Goal: Answer question/provide support: Share knowledge or assist other users

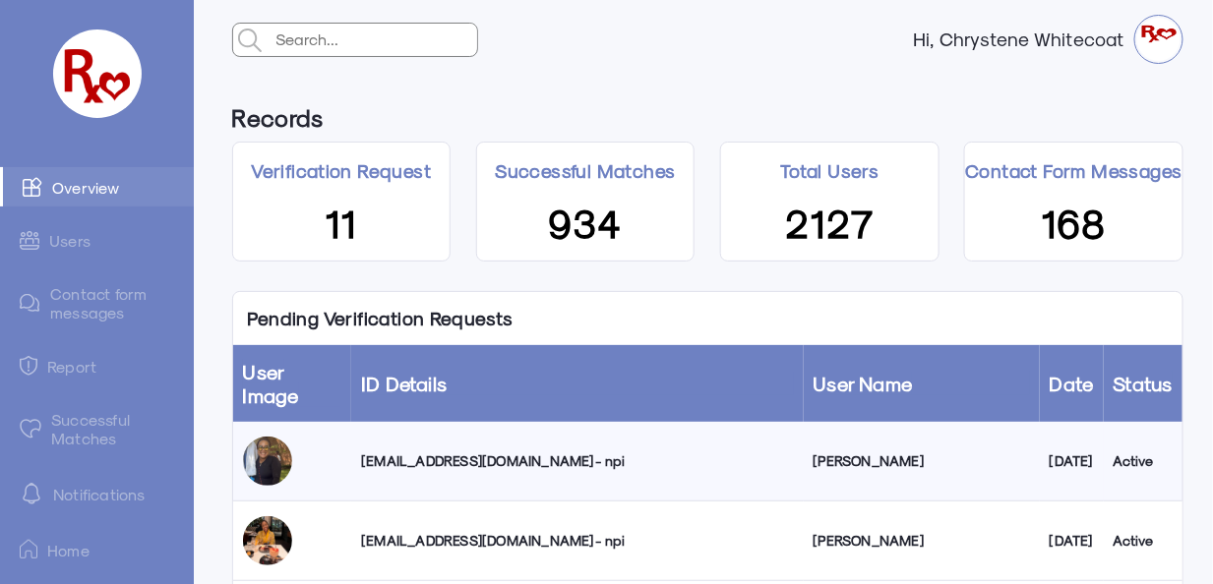
click at [474, 452] on div "biancadoniver@yahoo.com - npi" at bounding box center [577, 462] width 432 height 20
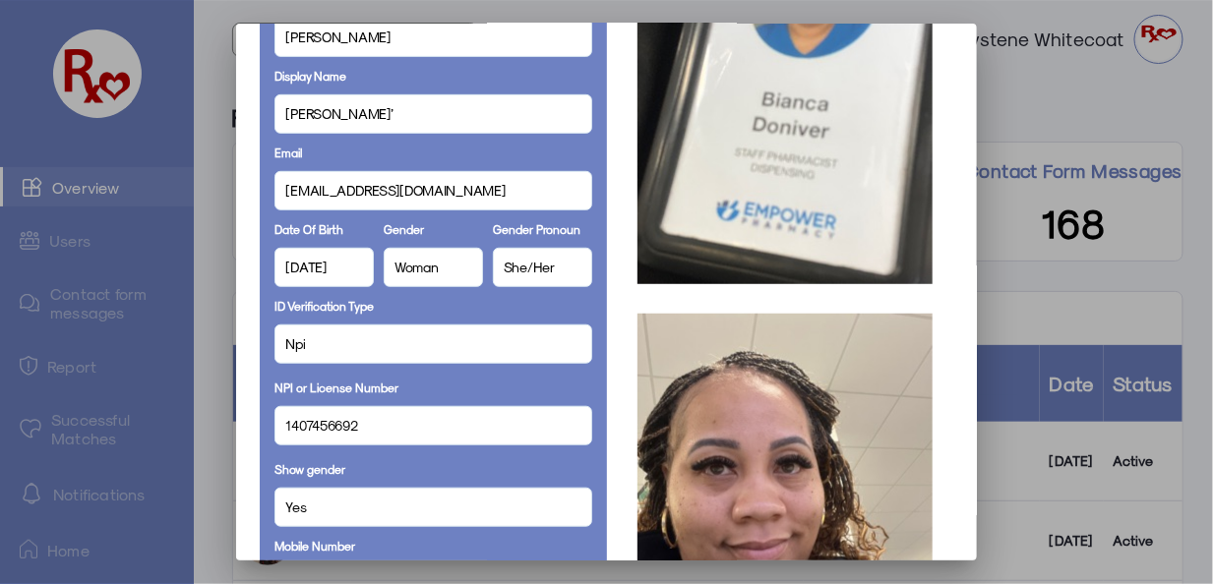
scroll to position [337, 0]
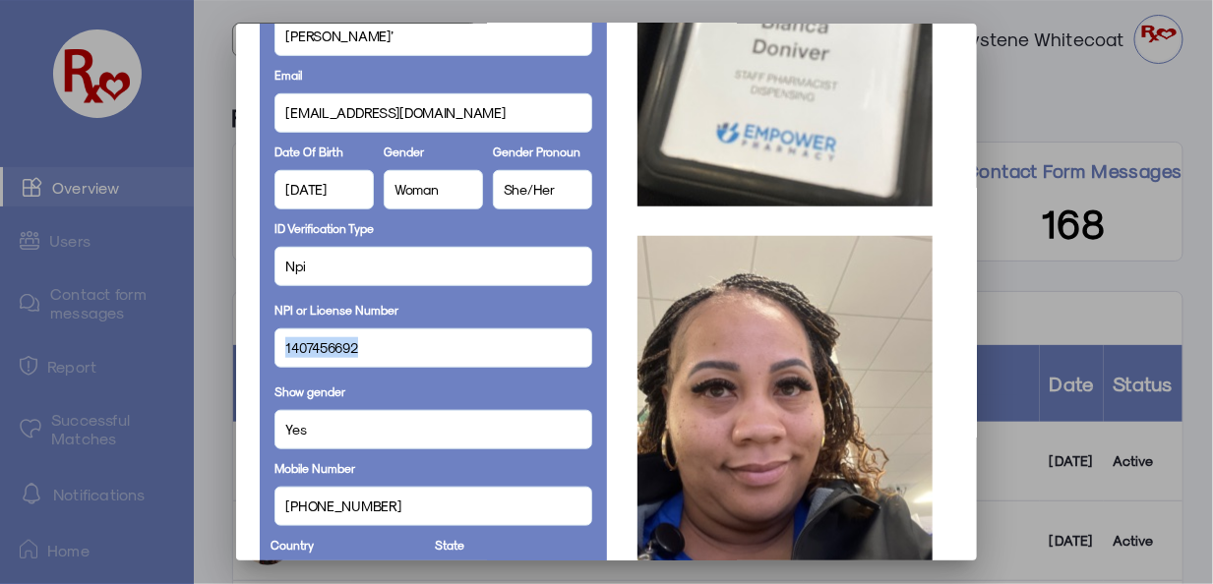
drag, startPoint x: 363, startPoint y: 344, endPoint x: 254, endPoint y: 355, distance: 109.8
click at [260, 355] on div "Full Name Bianca Doniver Display Name Bianca Sade’ Email biancadoniver@yahoo.co…" at bounding box center [433, 579] width 346 height 1530
copy span "1407456692"
click at [542, 76] on div "Email biancadoniver@yahoo.com" at bounding box center [433, 99] width 317 height 77
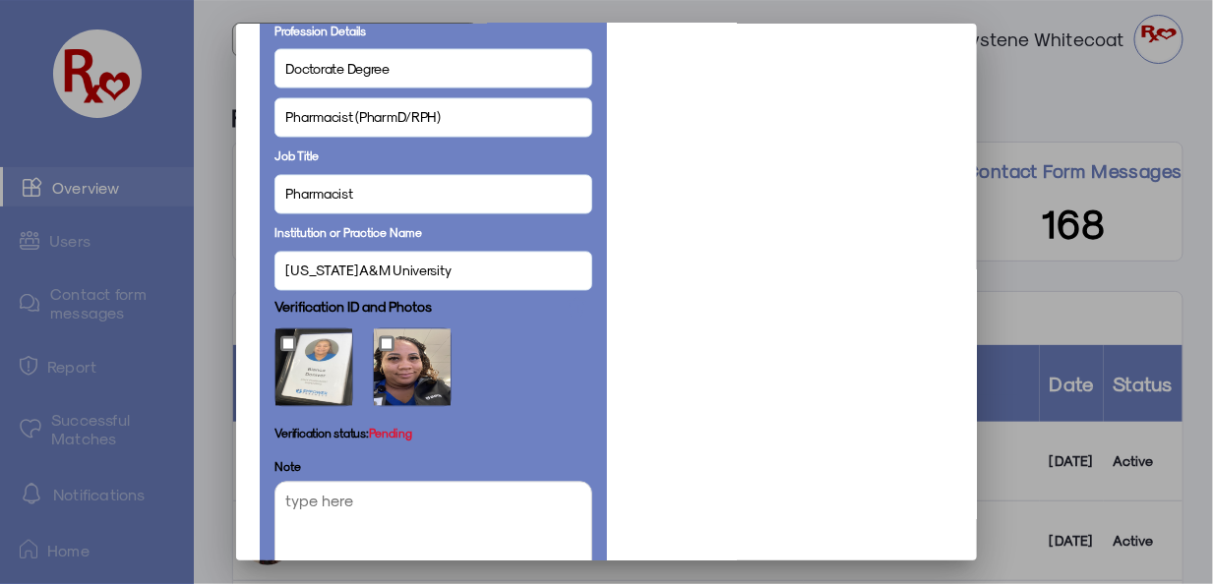
scroll to position [1214, 0]
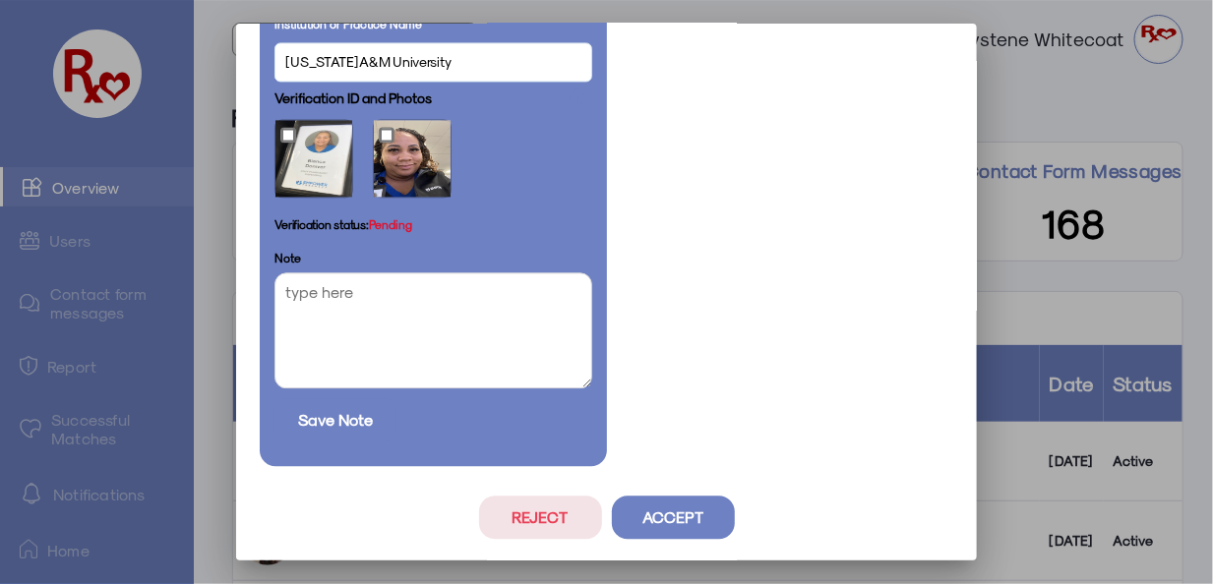
click at [536, 515] on button "Reject" at bounding box center [540, 517] width 123 height 43
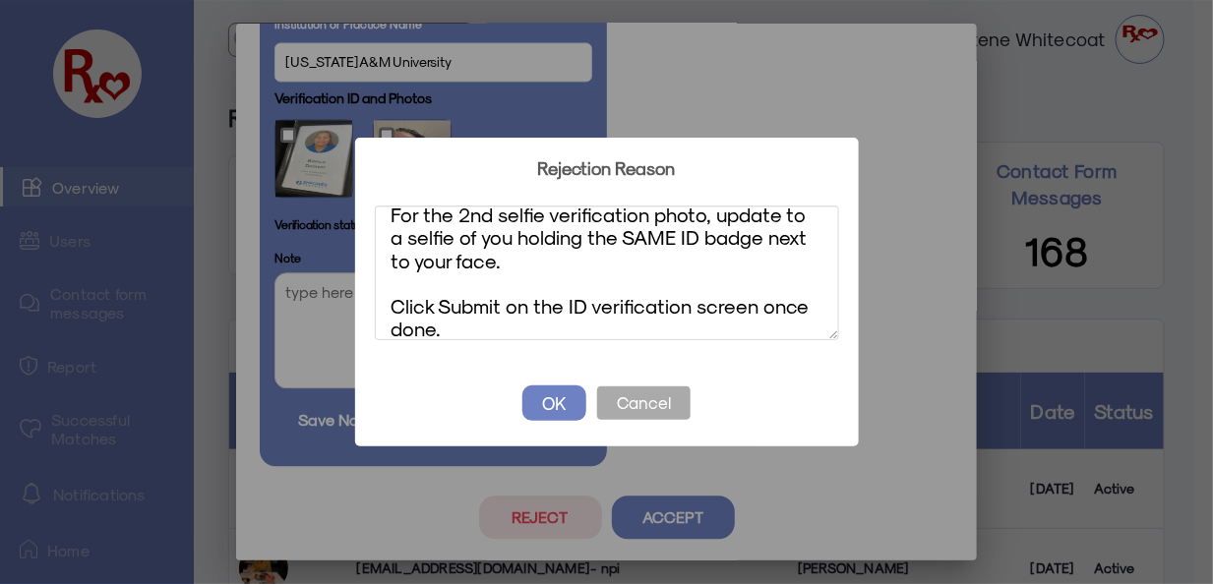
scroll to position [0, 0]
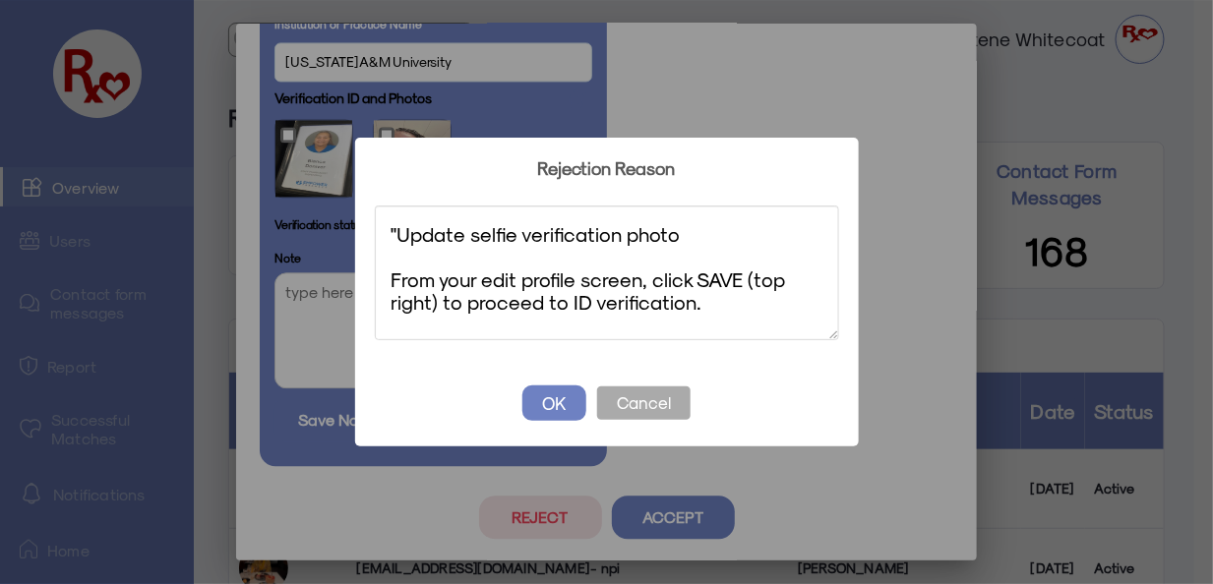
click at [399, 230] on textarea ""Update selfie verification photo From your edit profile screen, click SAVE (to…" at bounding box center [607, 273] width 464 height 135
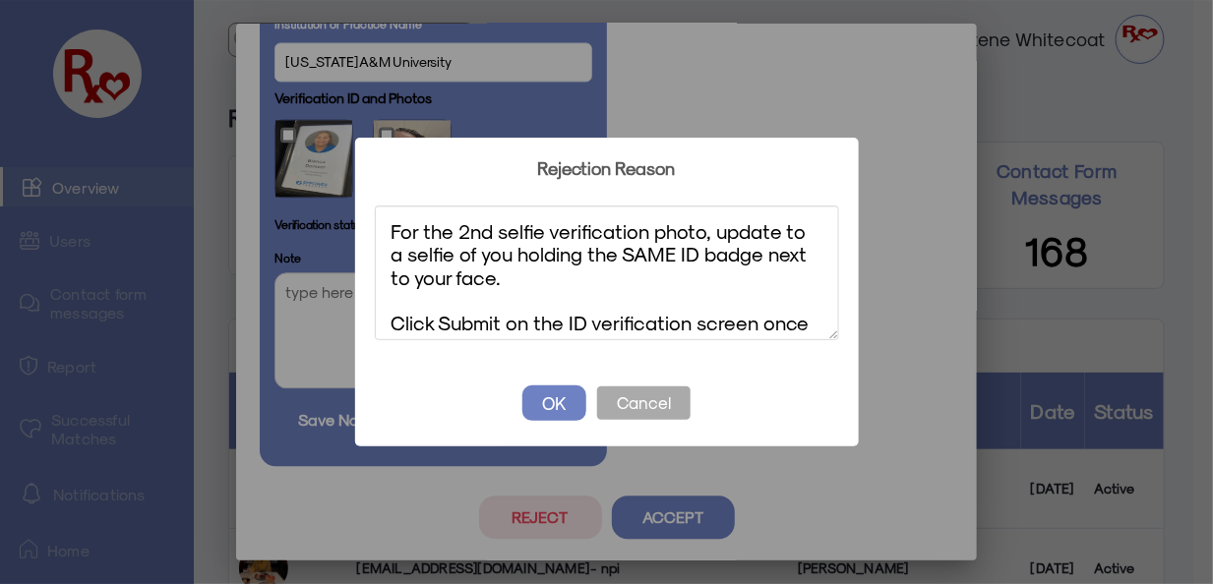
scroll to position [148, 0]
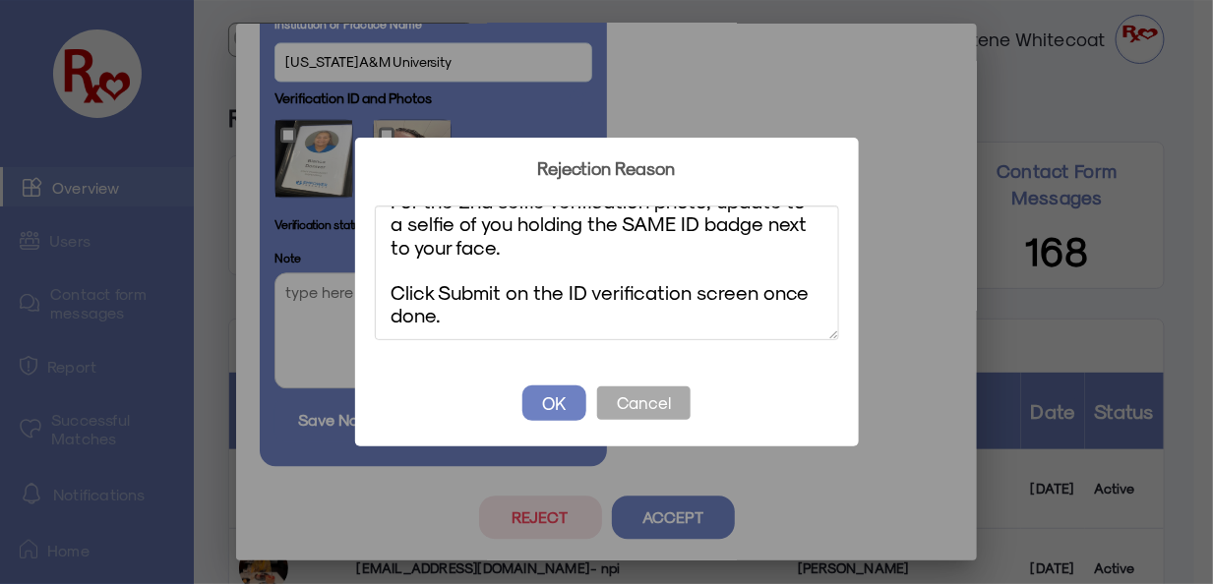
type textarea "Update selfie verification photo From your edit profile screen, click SAVE (top…"
click at [563, 403] on button "OK" at bounding box center [555, 403] width 64 height 35
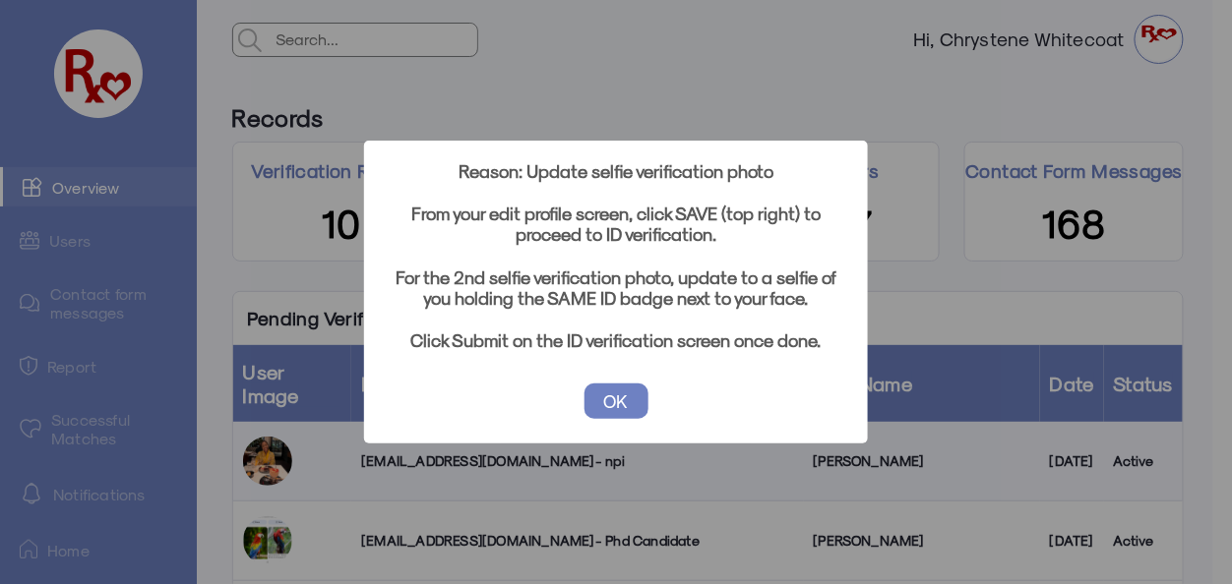
click at [613, 399] on button "OK" at bounding box center [616, 401] width 64 height 35
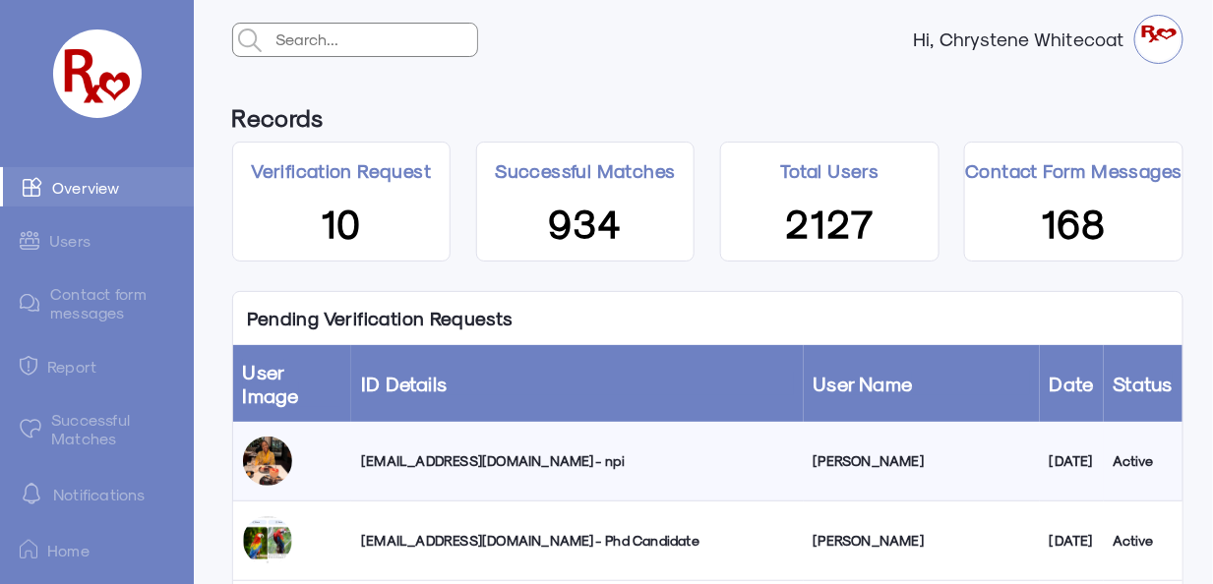
click at [94, 425] on link "Successful Matches" at bounding box center [97, 428] width 194 height 57
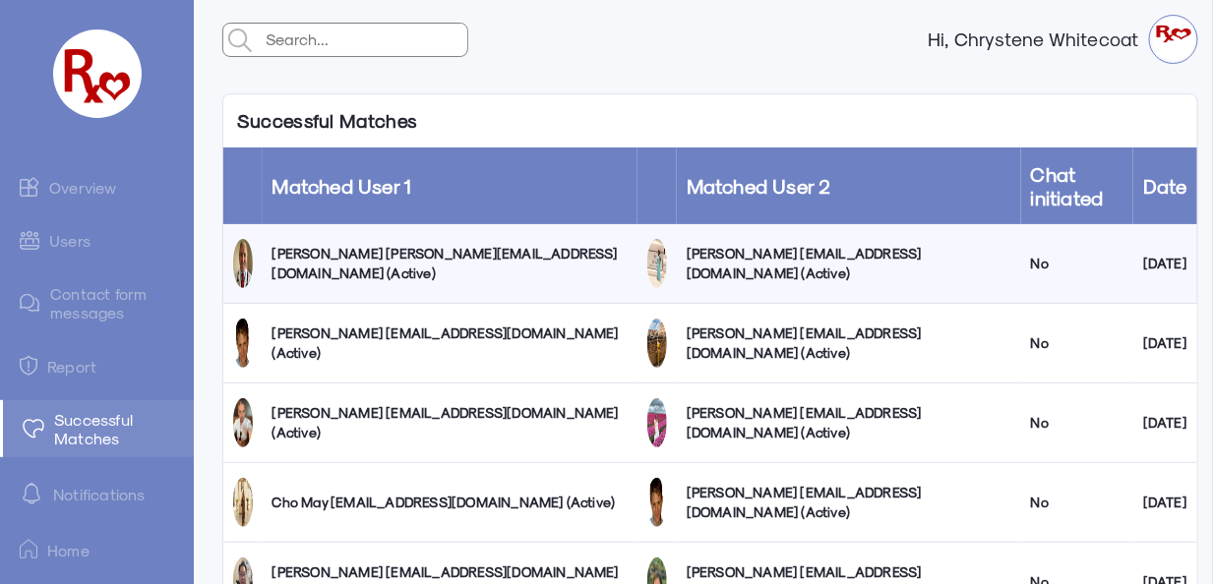
click at [67, 189] on link "Overview" at bounding box center [97, 186] width 194 height 39
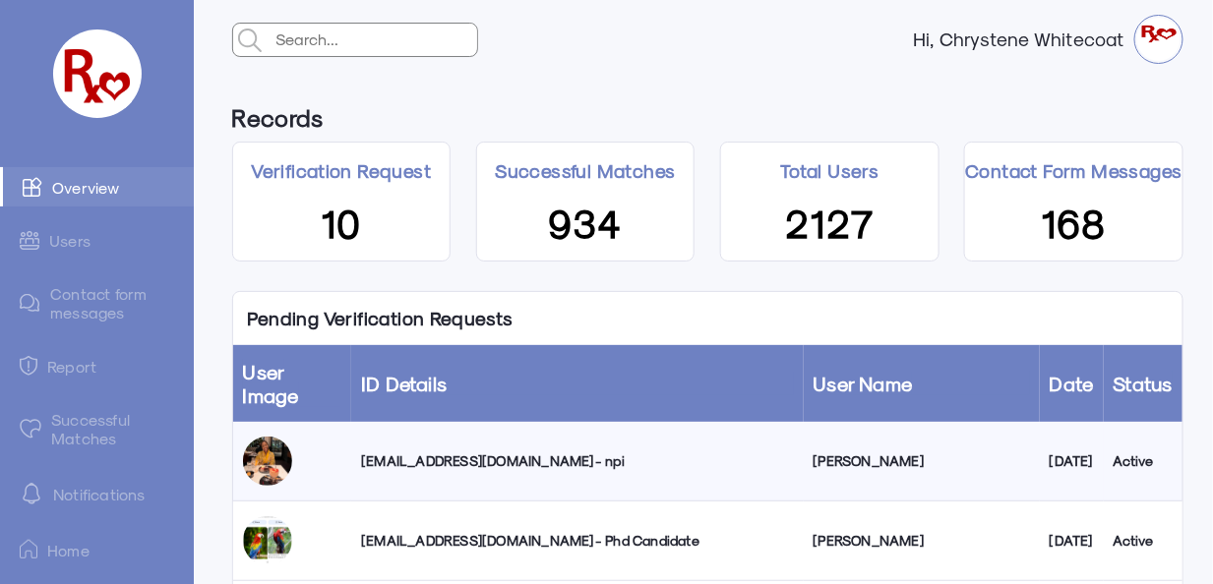
click at [110, 492] on link "Notifications" at bounding box center [97, 493] width 194 height 43
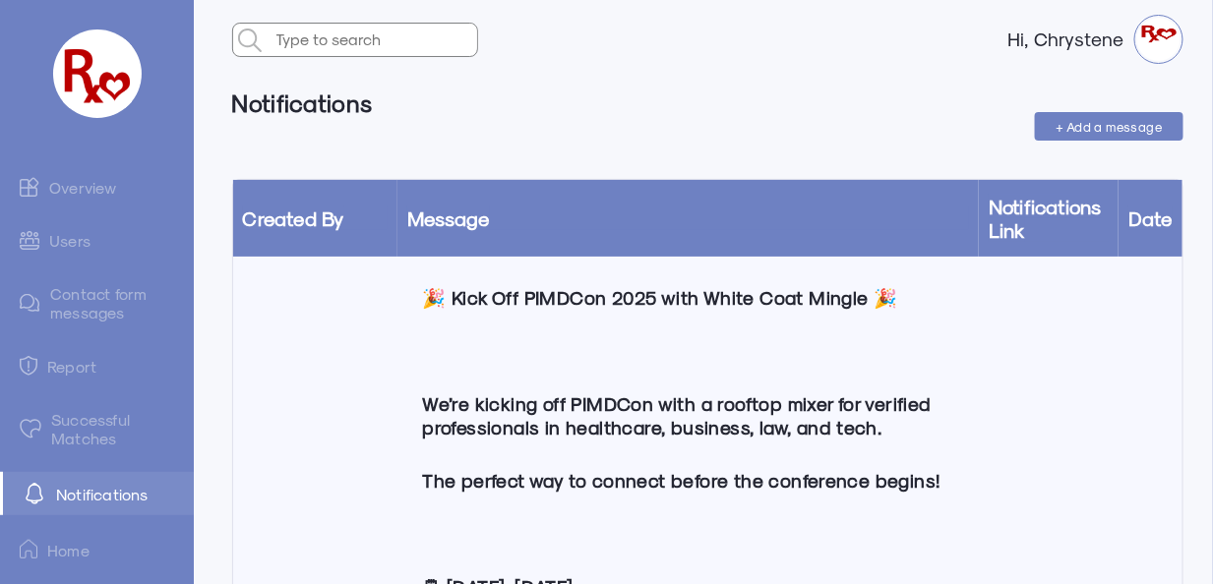
click at [620, 419] on p "We’re kicking off PIMDCon with a rooftop mixer for verified professionals in he…" at bounding box center [688, 416] width 562 height 77
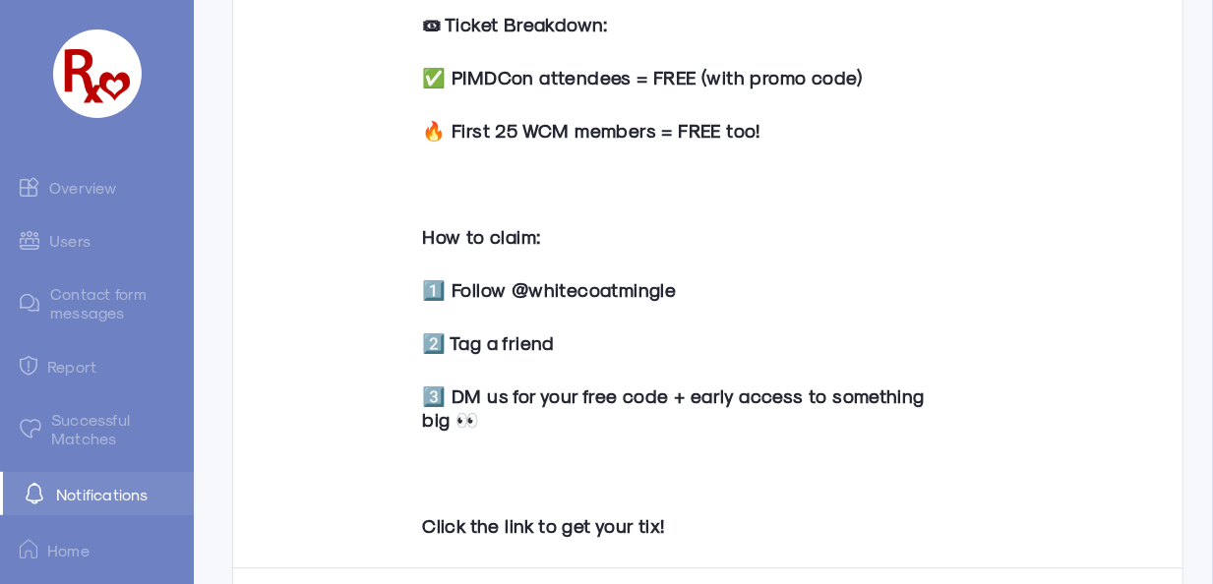
scroll to position [1082, 0]
